Goal: Transaction & Acquisition: Purchase product/service

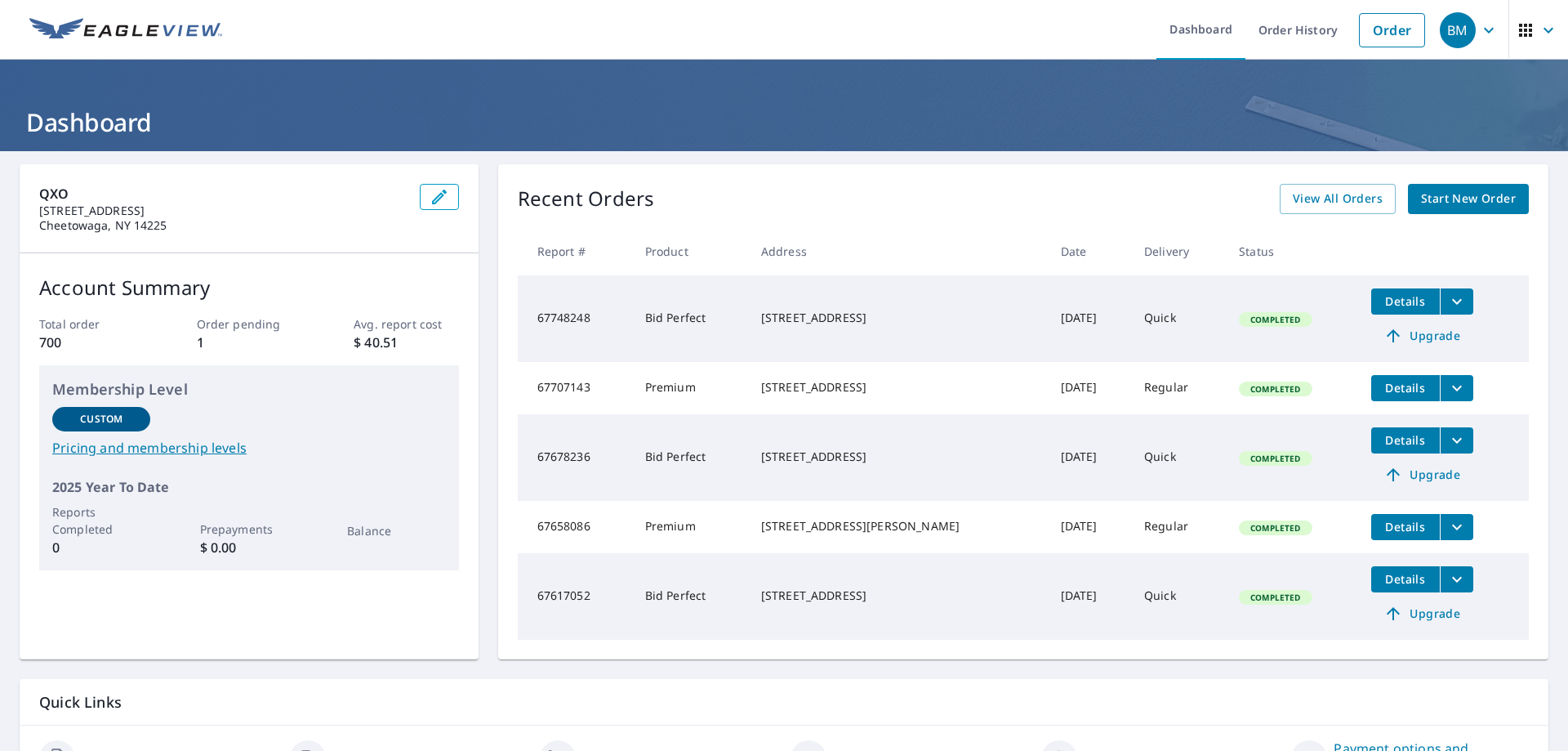
click at [1468, 199] on span "Start New Order" at bounding box center [1469, 199] width 95 height 20
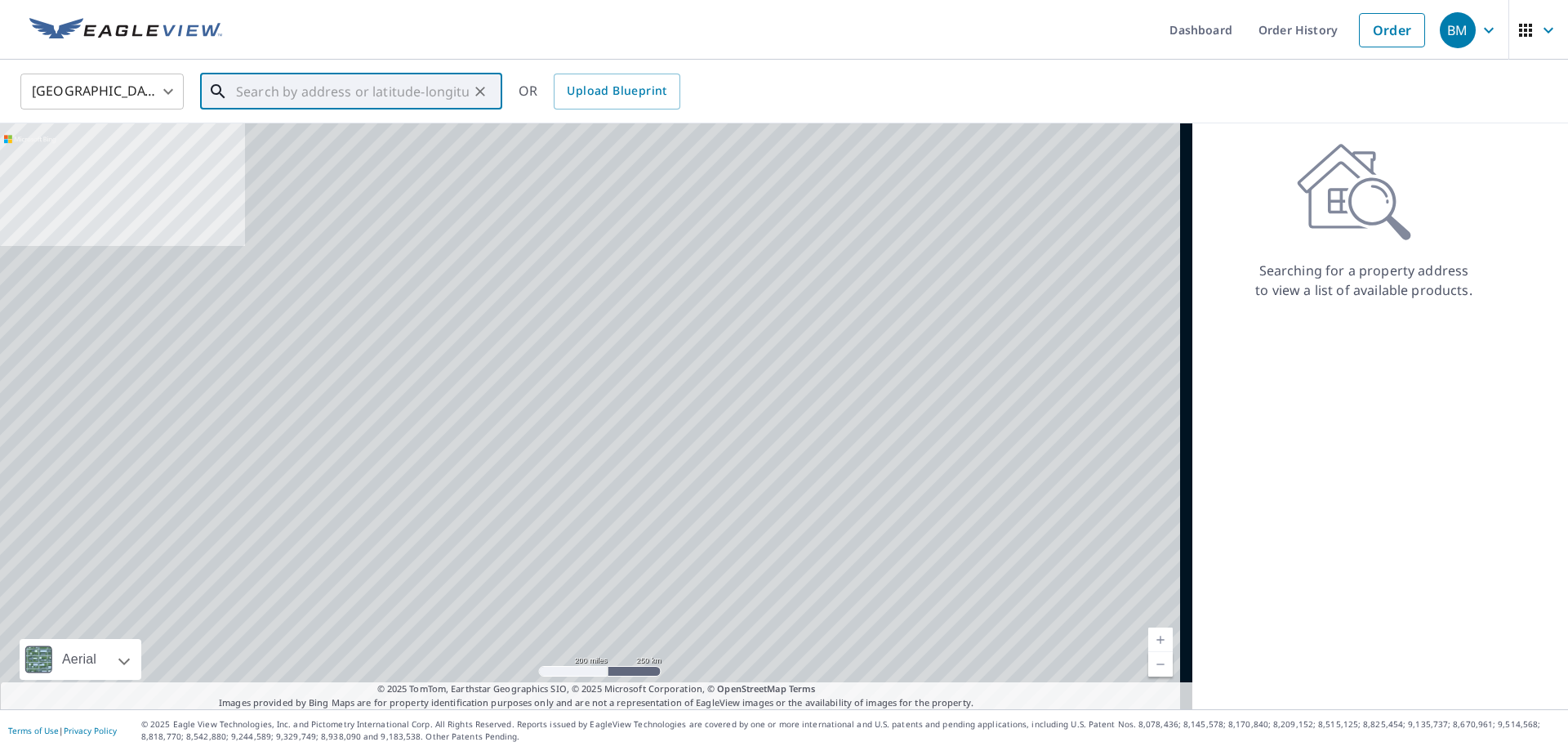
click at [406, 93] on input "text" at bounding box center [352, 91] width 232 height 46
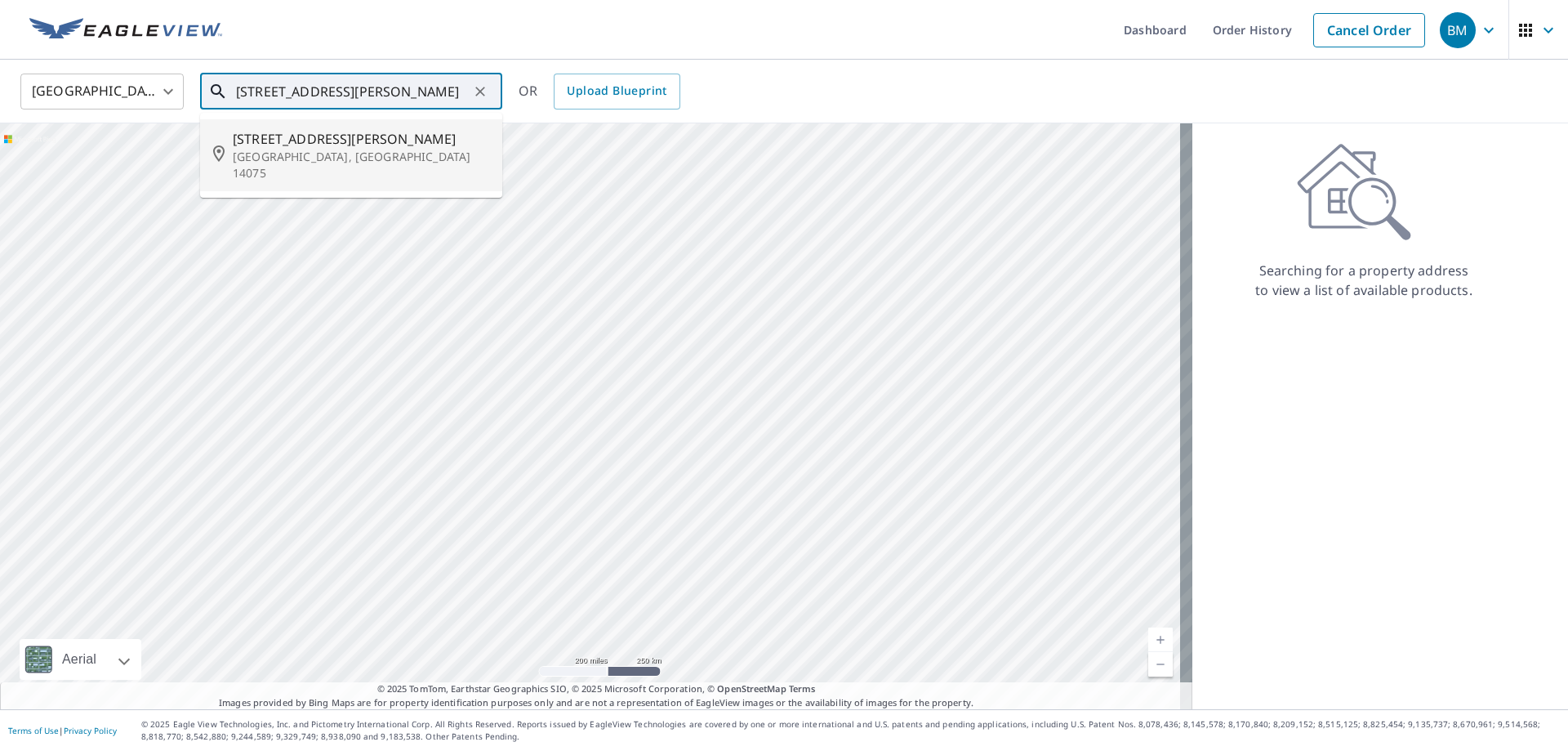
click at [391, 132] on span "[STREET_ADDRESS][PERSON_NAME]" at bounding box center [360, 139] width 256 height 20
type input "[STREET_ADDRESS][PERSON_NAME]"
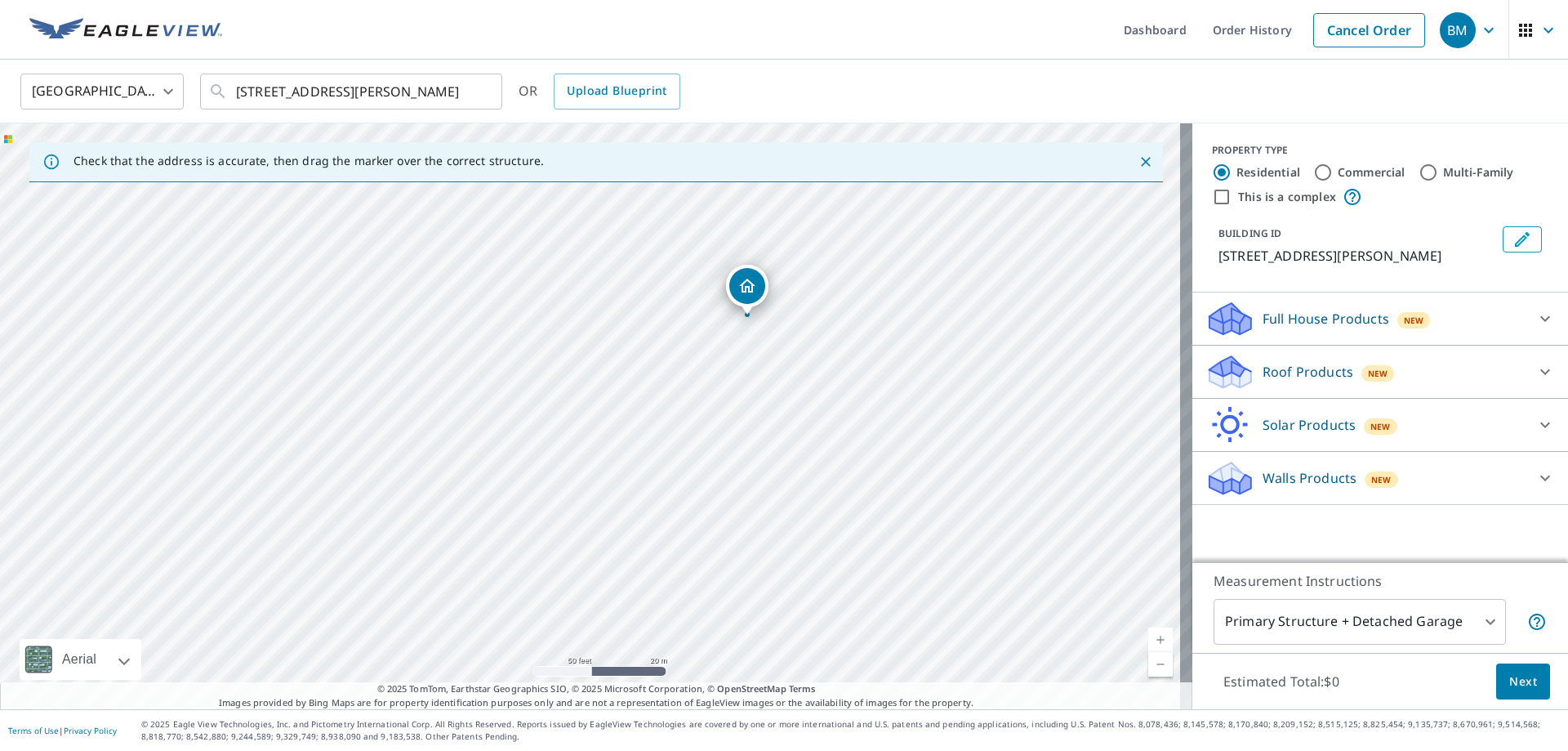
click at [1535, 367] on icon at bounding box center [1545, 372] width 20 height 20
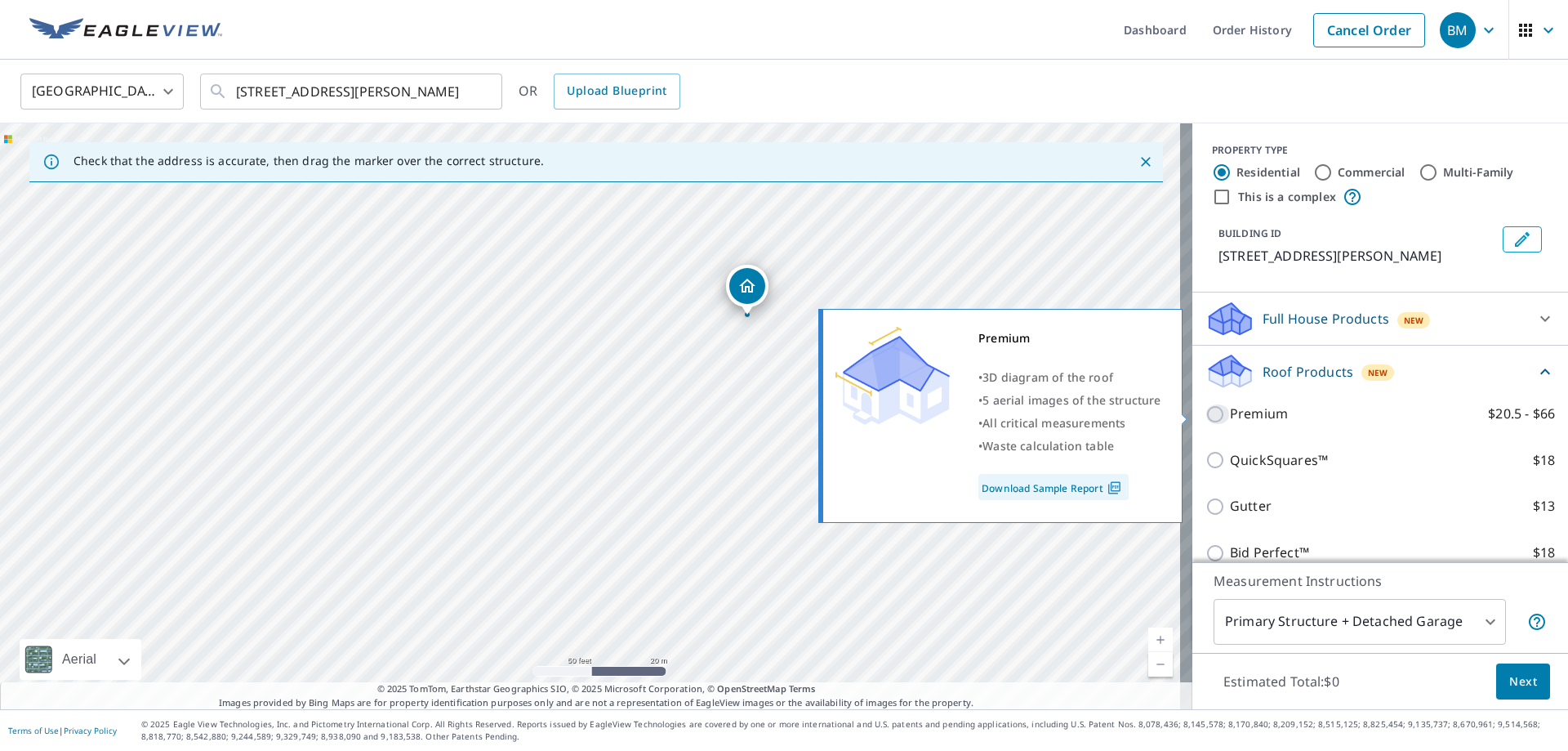
drag, startPoint x: 1204, startPoint y: 406, endPoint x: 1227, endPoint y: 422, distance: 28.0
click at [1205, 406] on input "Premium $20.5 - $66" at bounding box center [1217, 415] width 25 height 20
checkbox input "true"
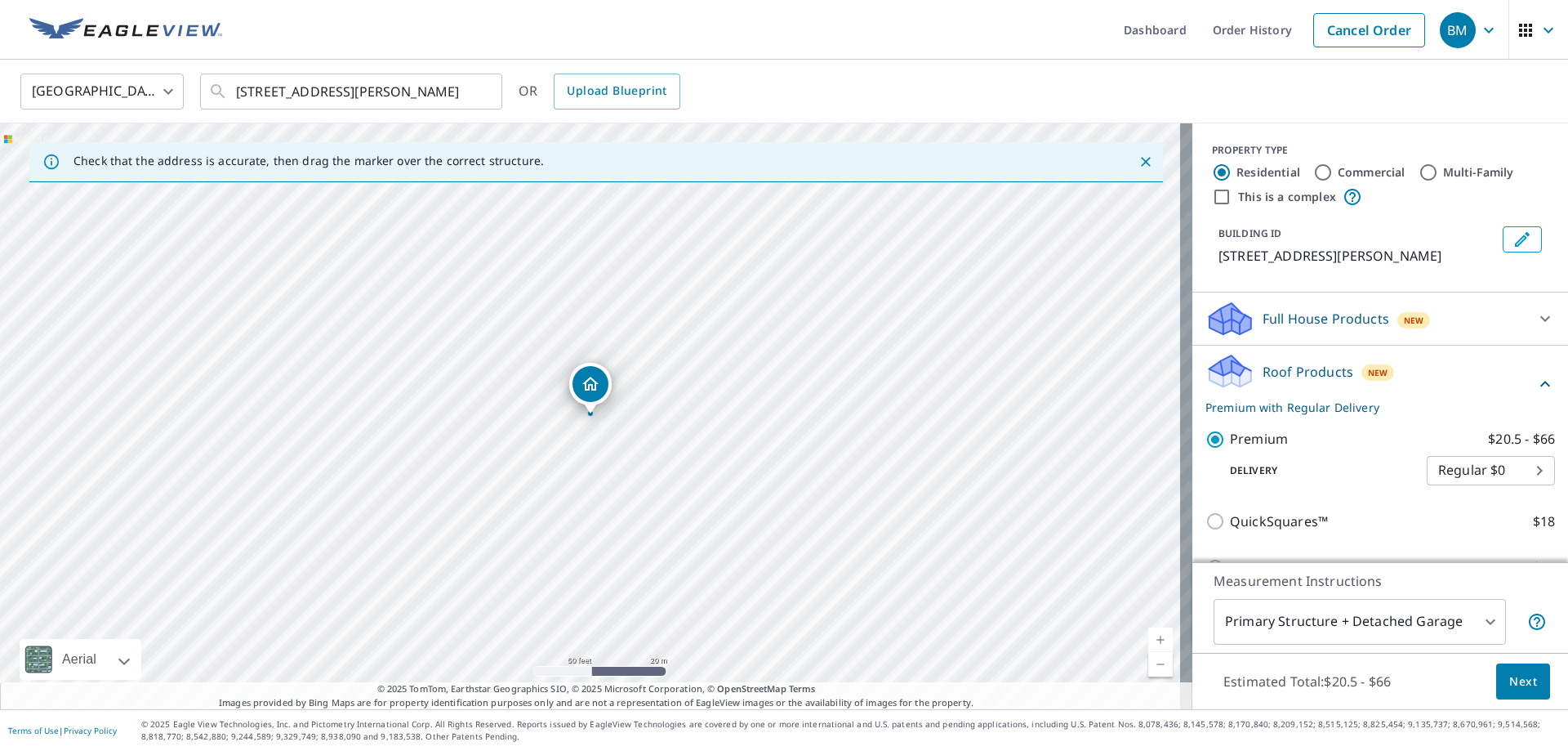
click at [1524, 681] on span "Next" at bounding box center [1523, 682] width 27 height 20
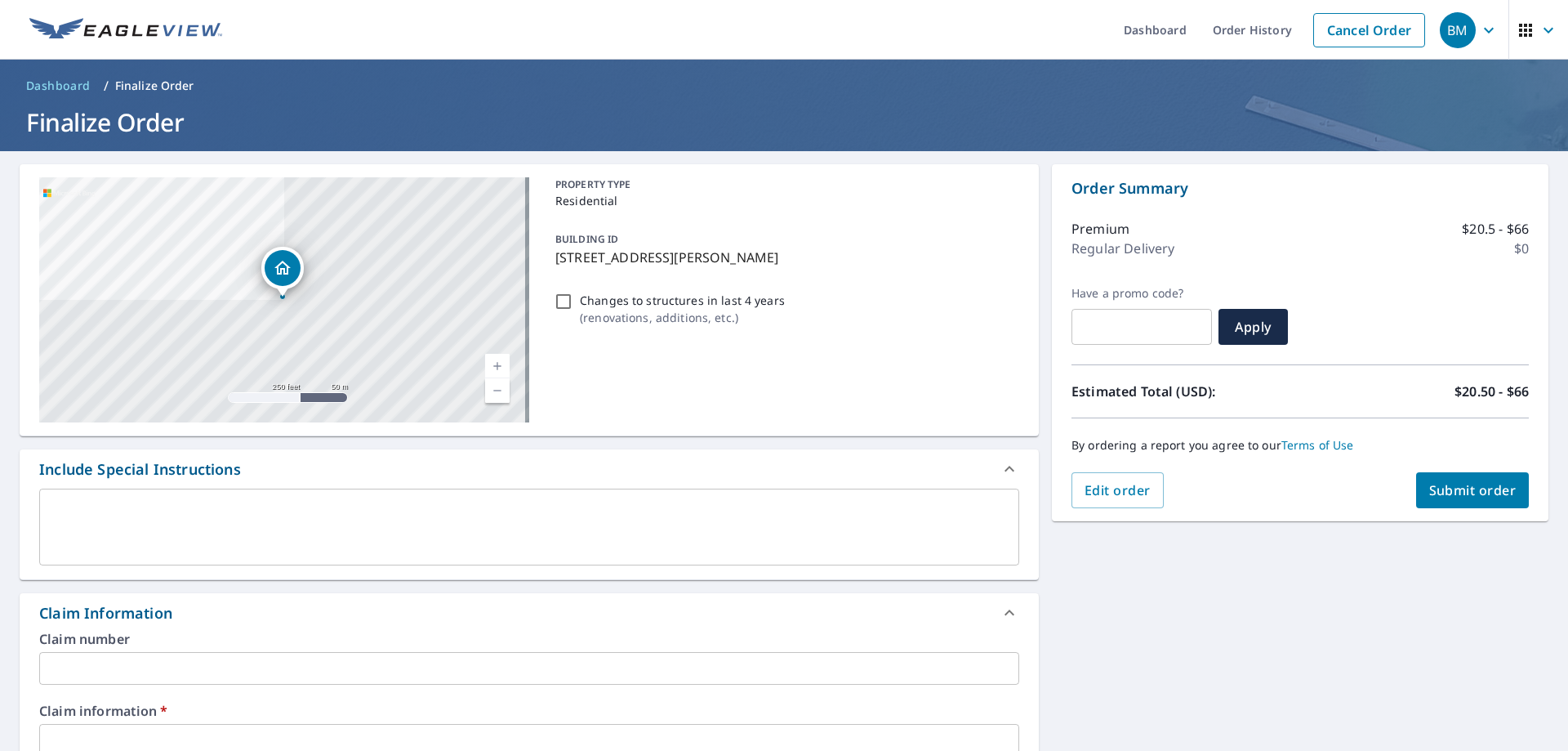
scroll to position [163, 0]
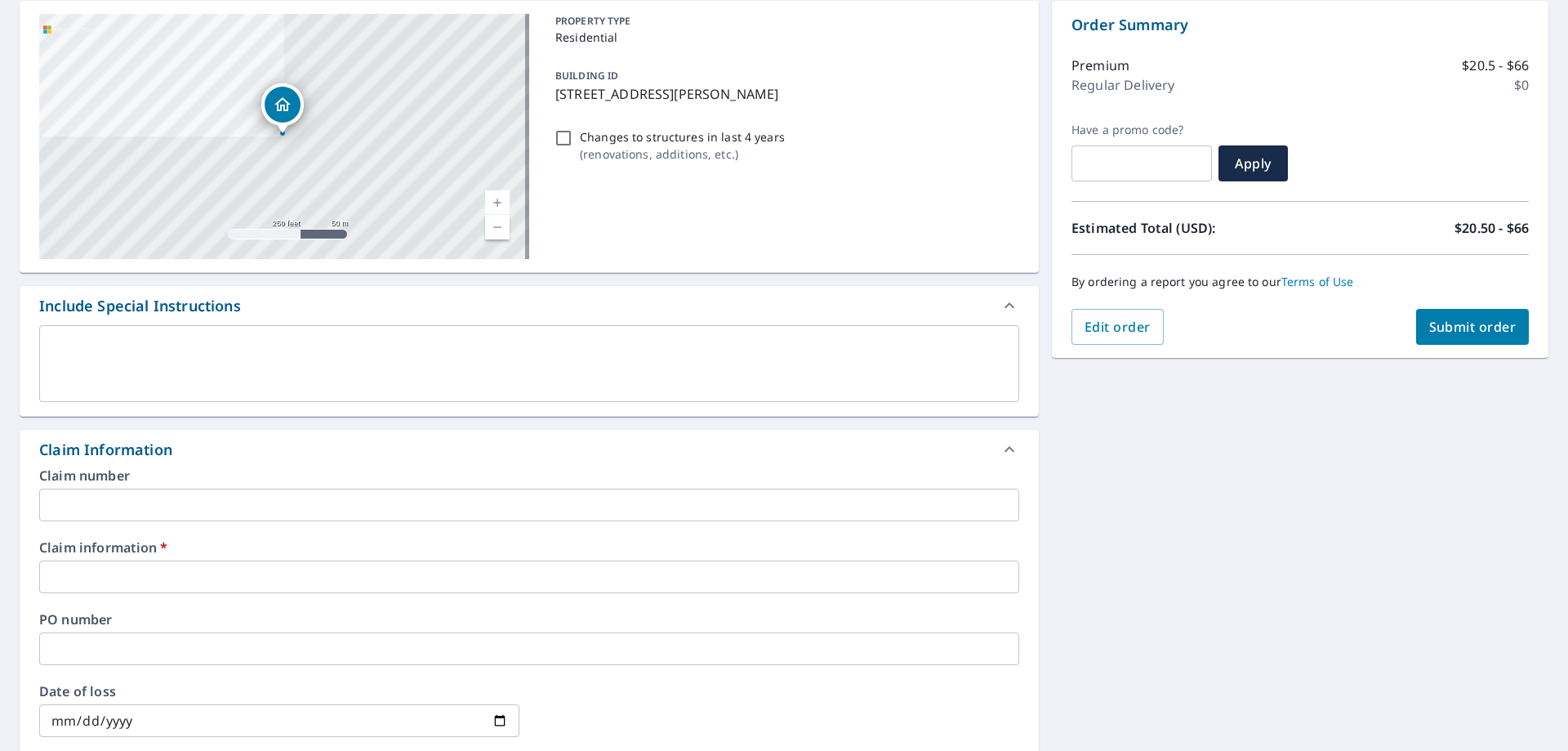
click at [156, 571] on input "text" at bounding box center [529, 577] width 980 height 33
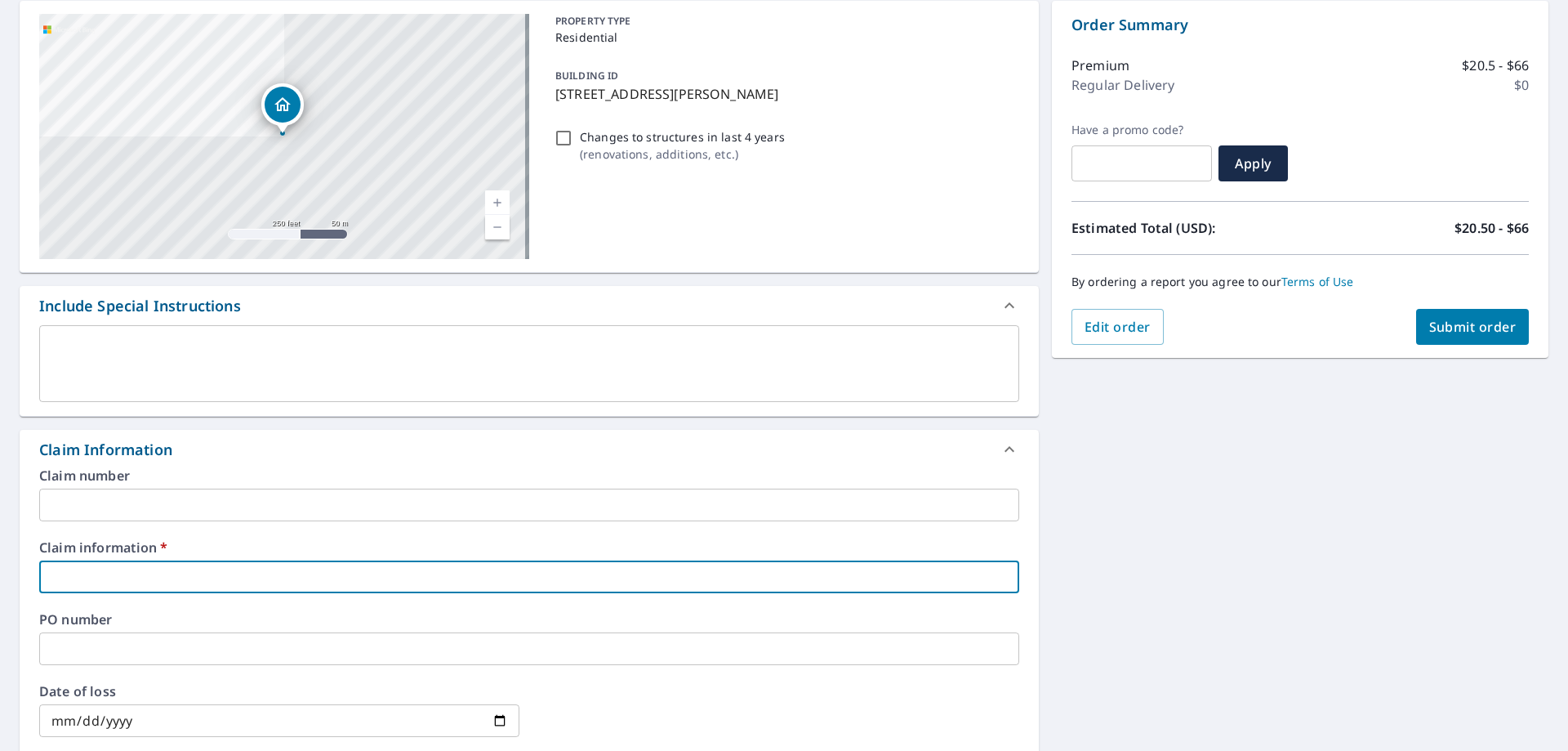
type input "WNY consulting"
checkbox input "true"
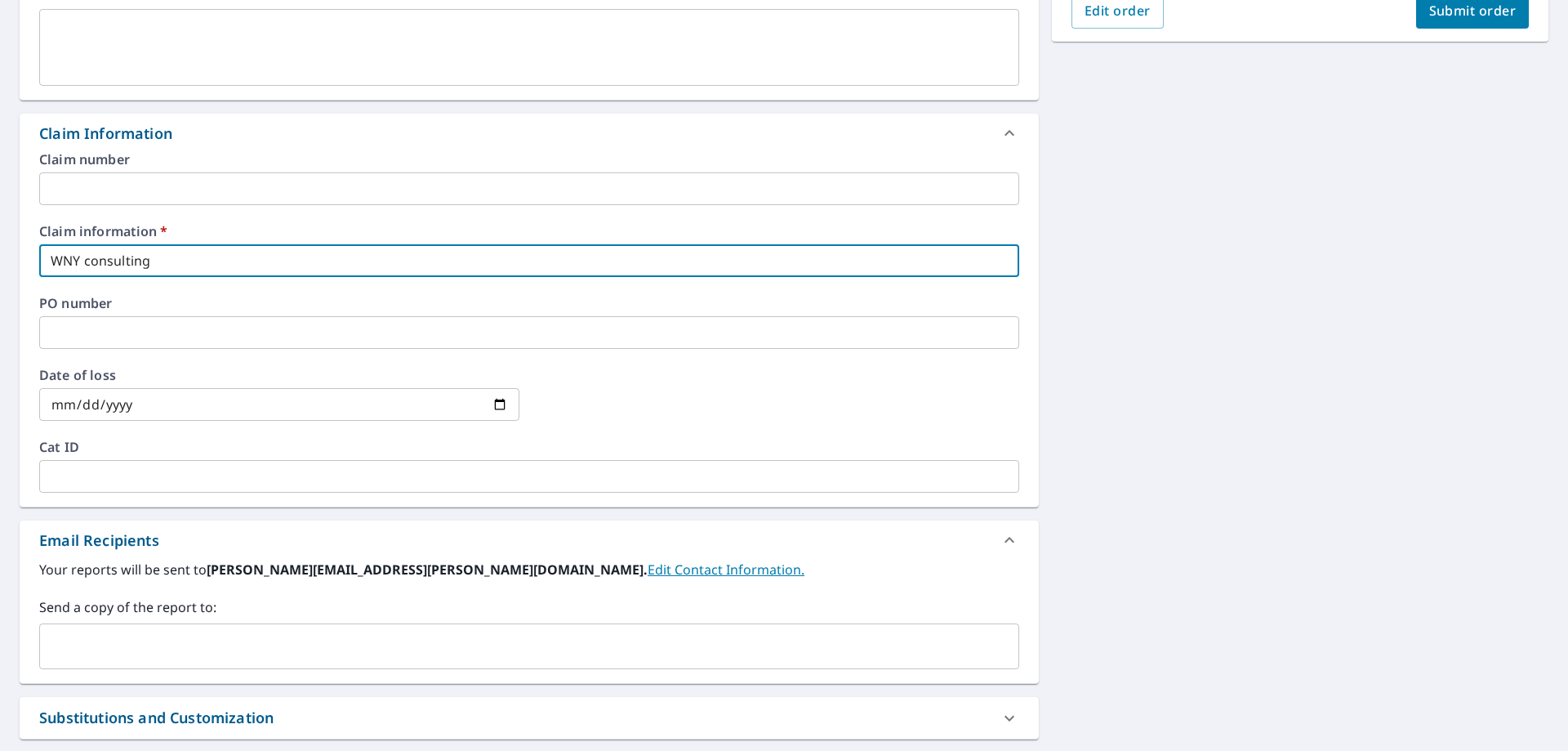
scroll to position [490, 0]
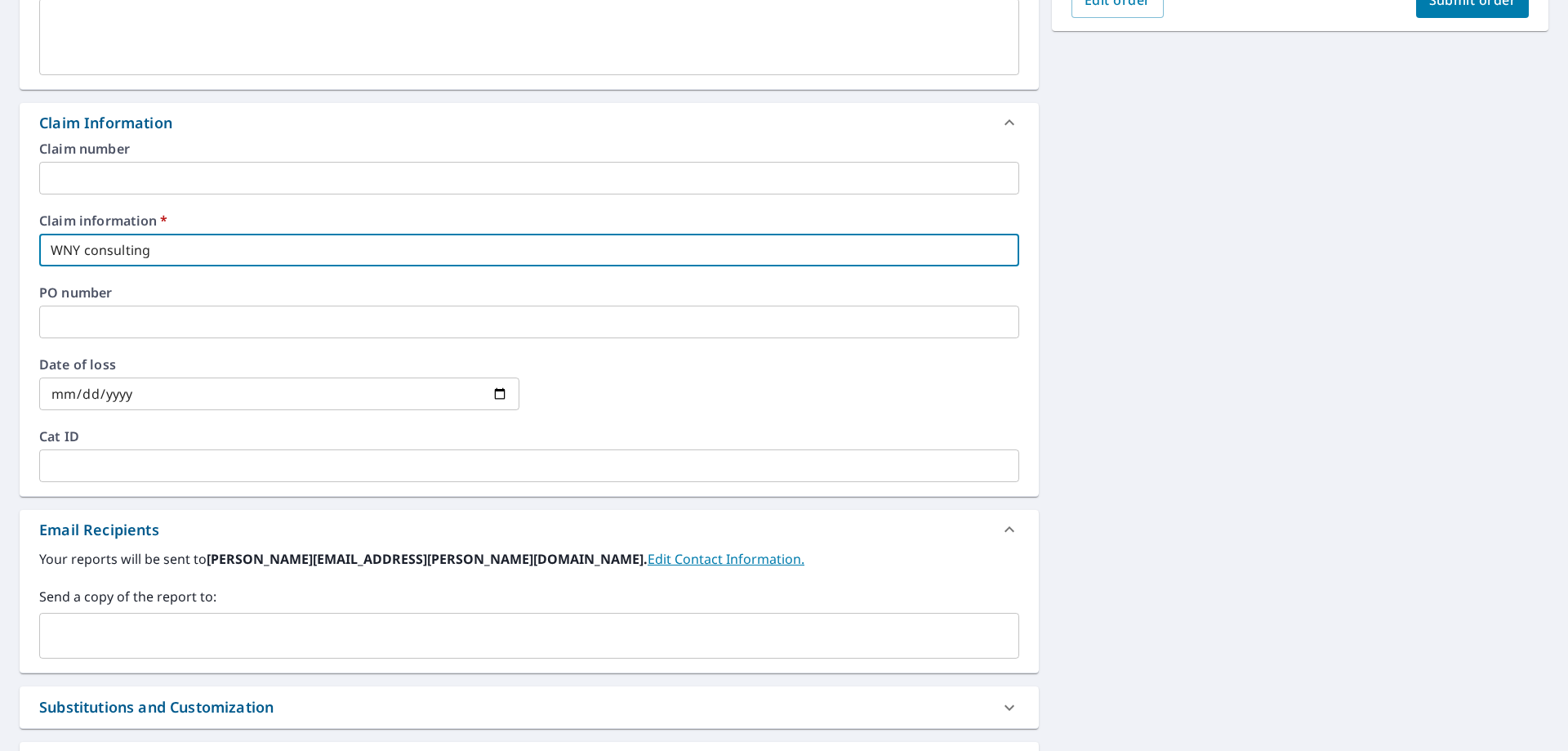
click at [179, 613] on div "​" at bounding box center [529, 635] width 980 height 46
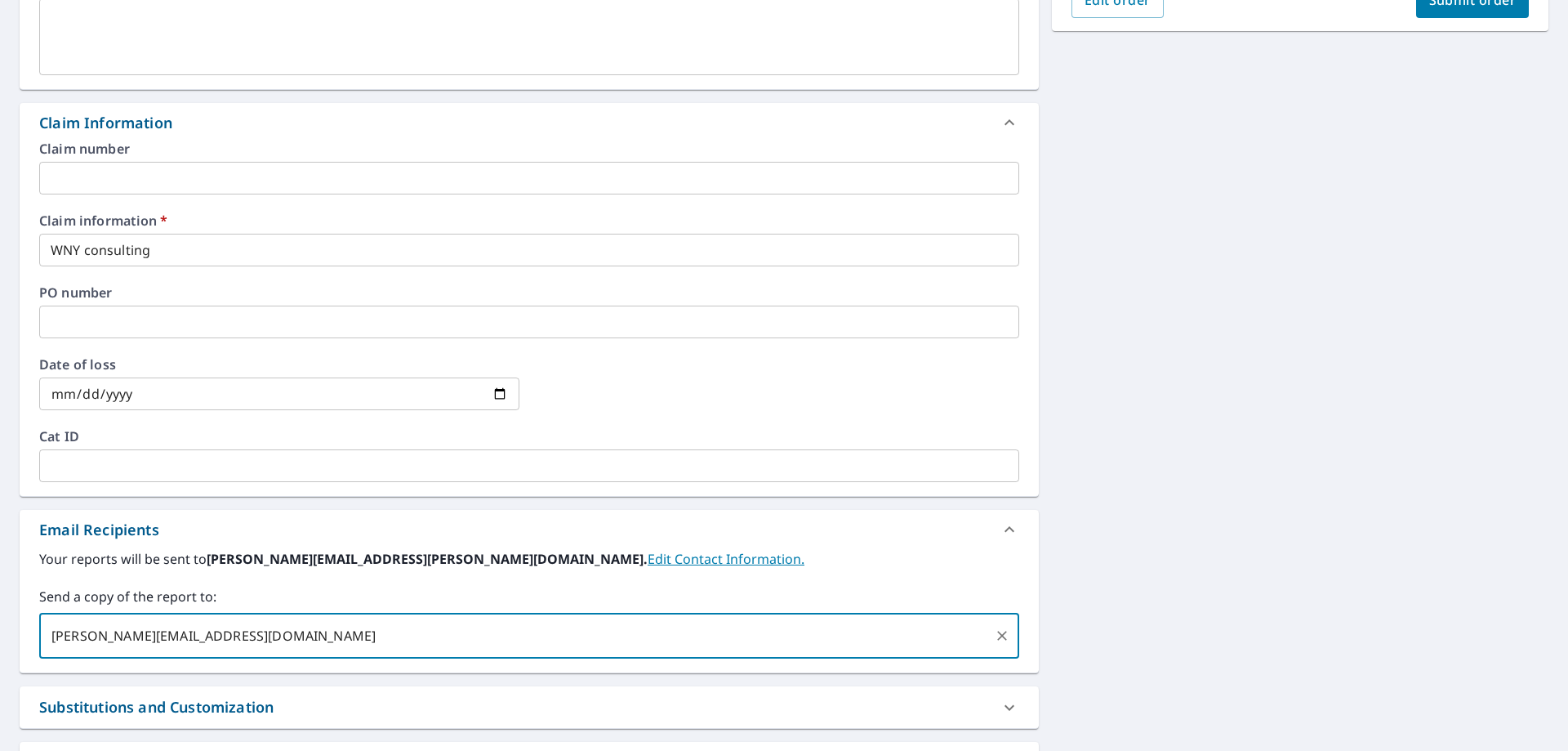
type input "liza.matte@qxo.com"
checkbox input "true"
type input "wnyconsulting.716@gmail.com"
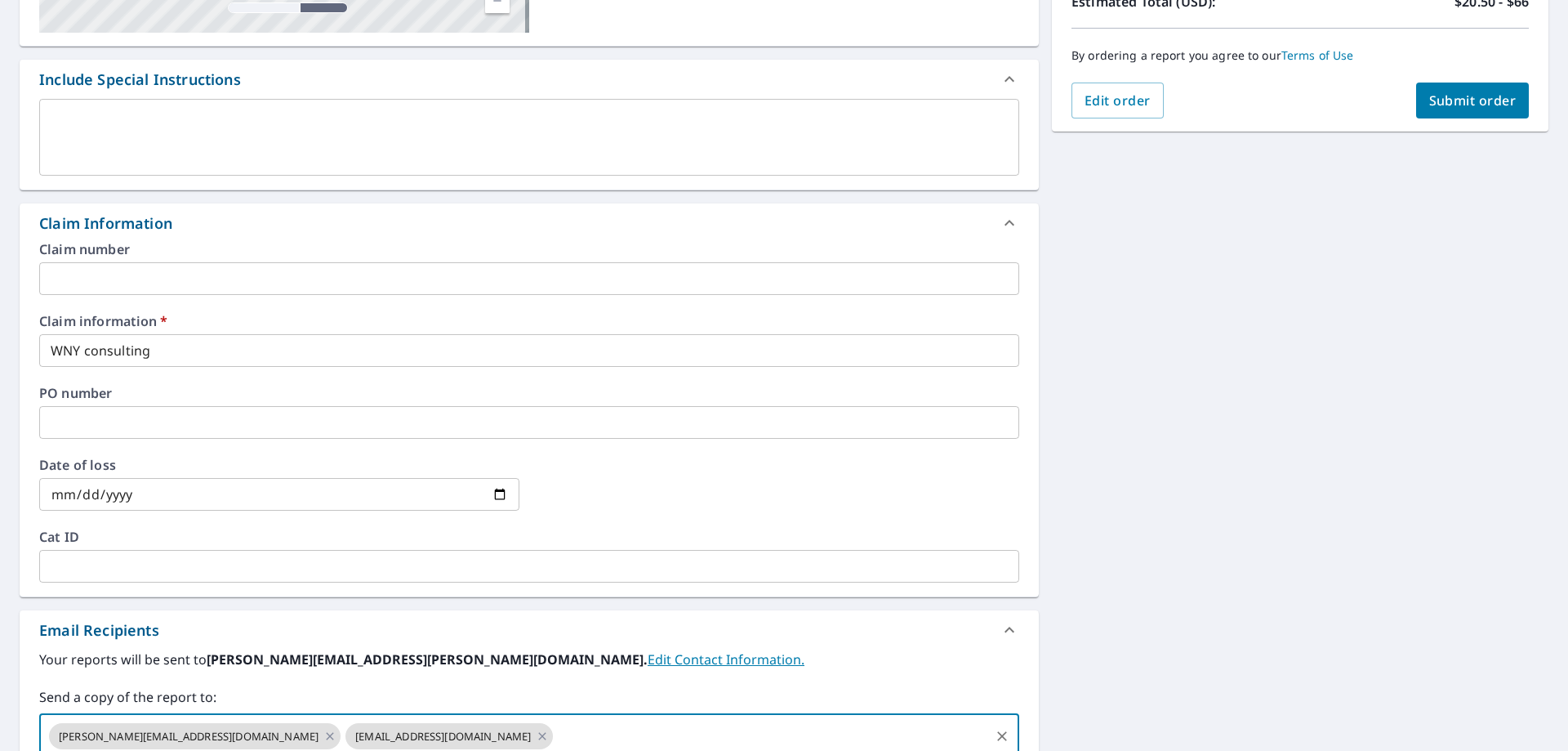
scroll to position [245, 0]
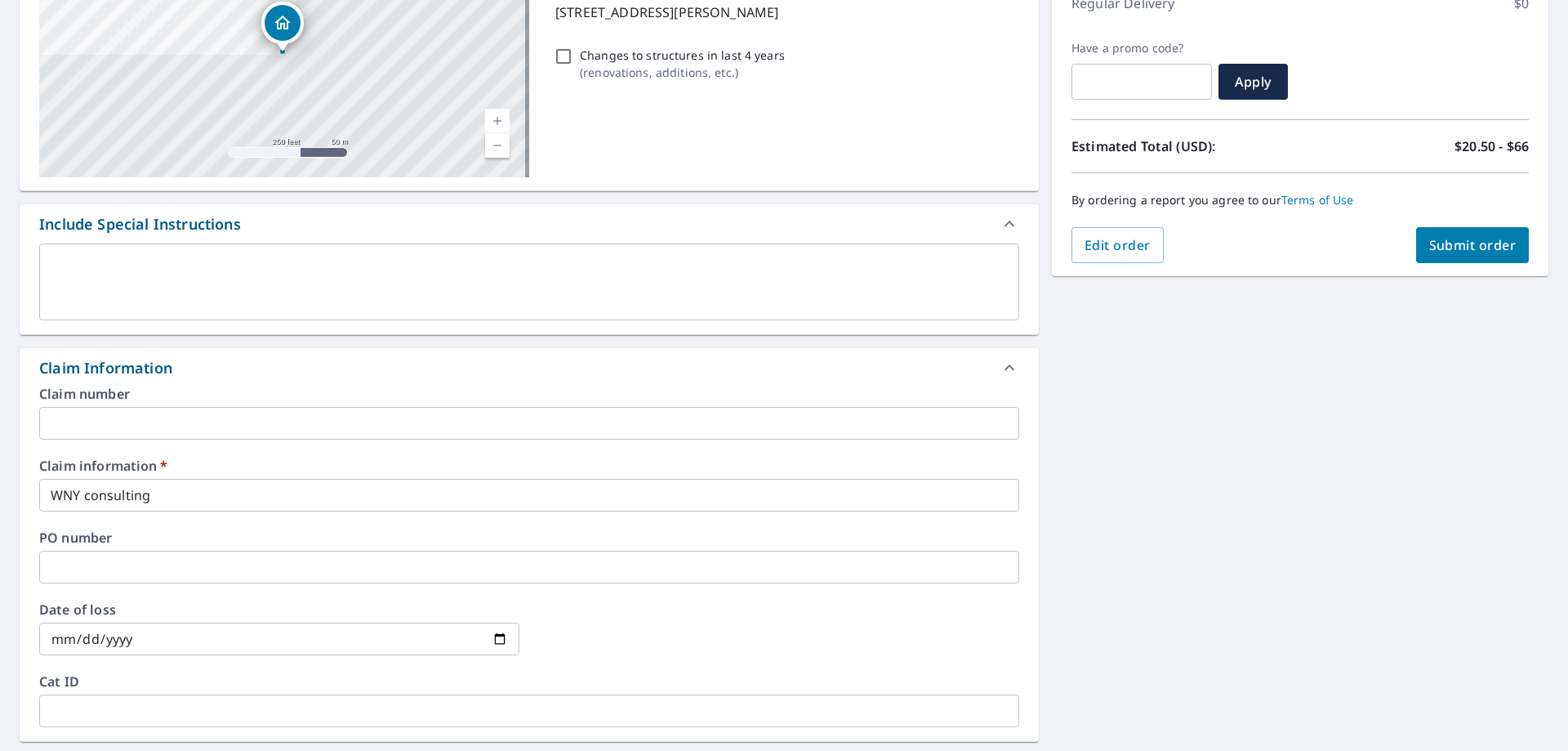
click at [1447, 243] on span "Submit order" at bounding box center [1473, 245] width 87 height 18
checkbox input "true"
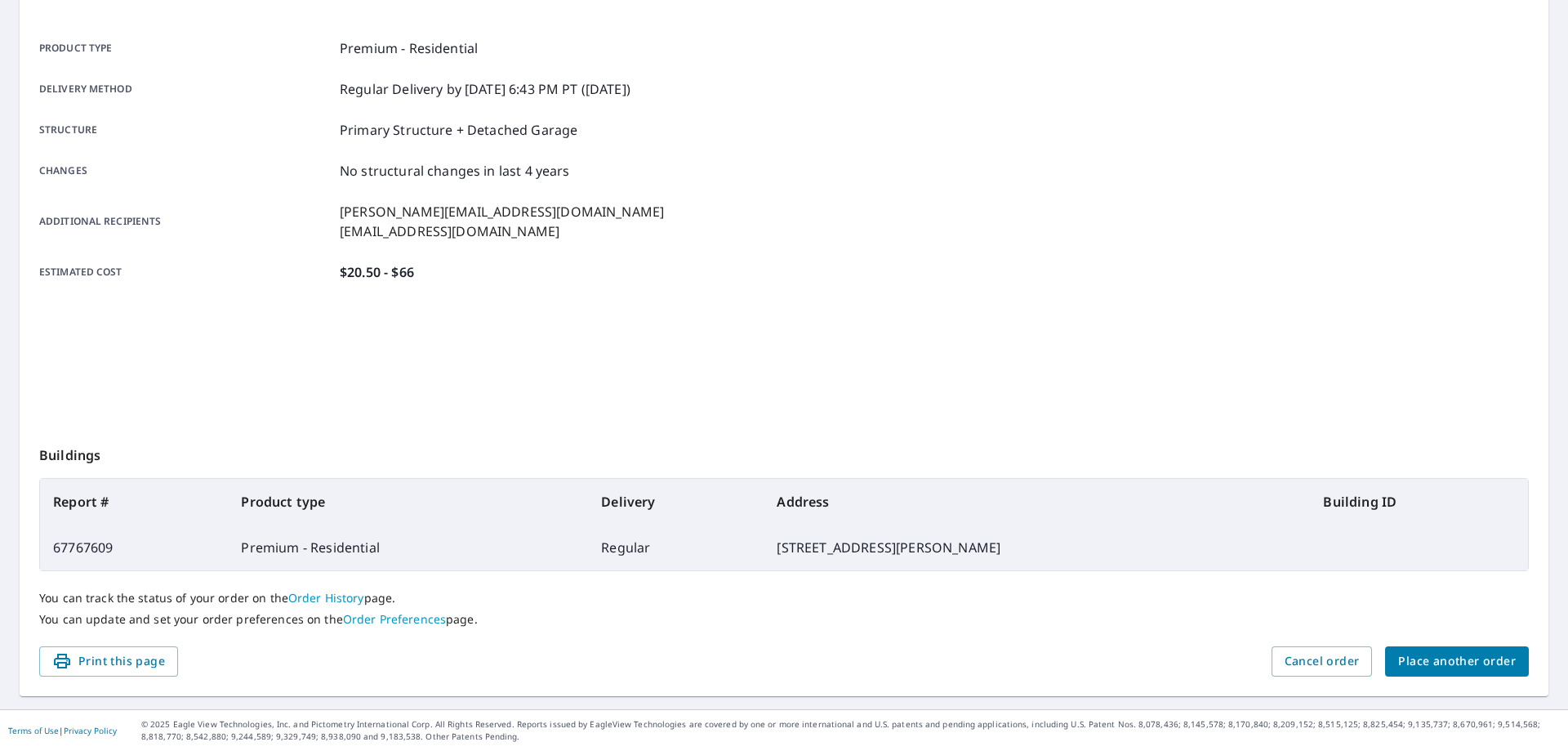
scroll to position [211, 0]
